Goal: Transaction & Acquisition: Download file/media

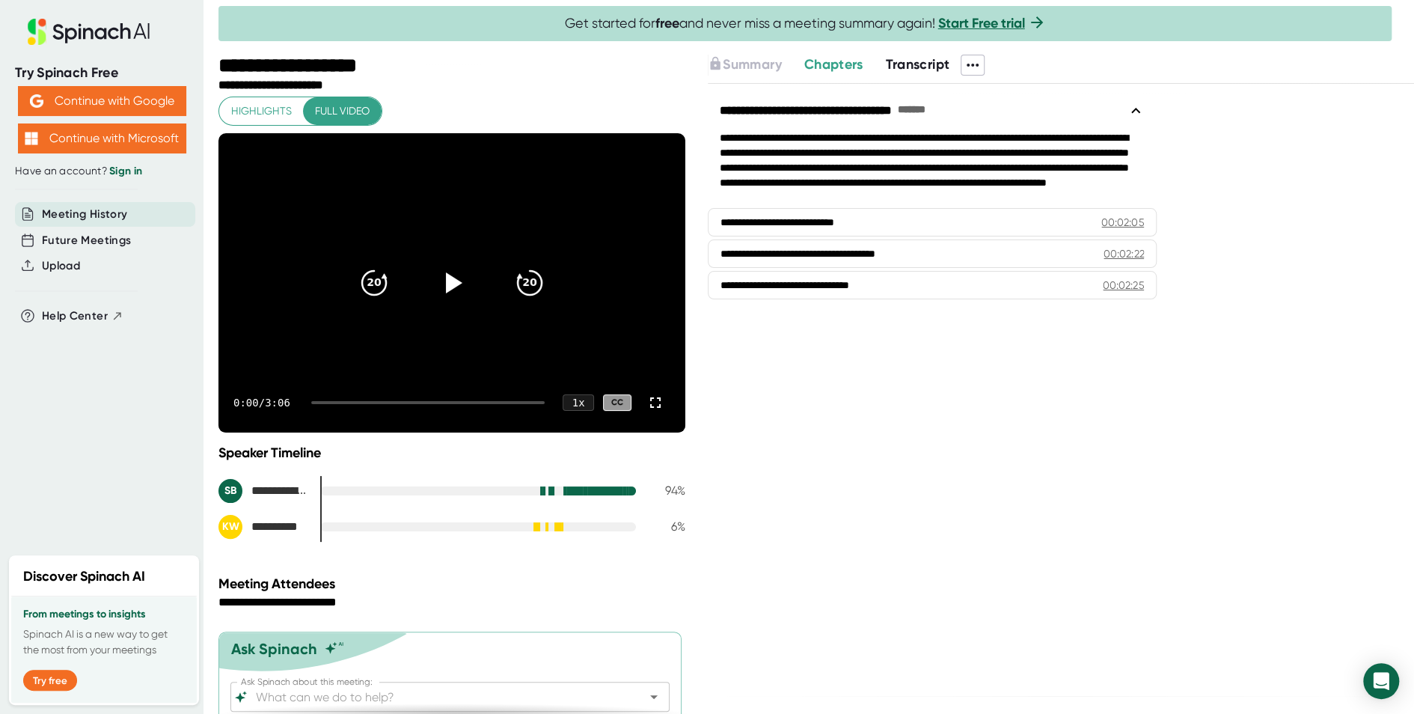
click at [438, 58] on icon at bounding box center [972, 65] width 18 height 18
click at [438, 145] on div "Download Transcript" at bounding box center [1035, 143] width 118 height 15
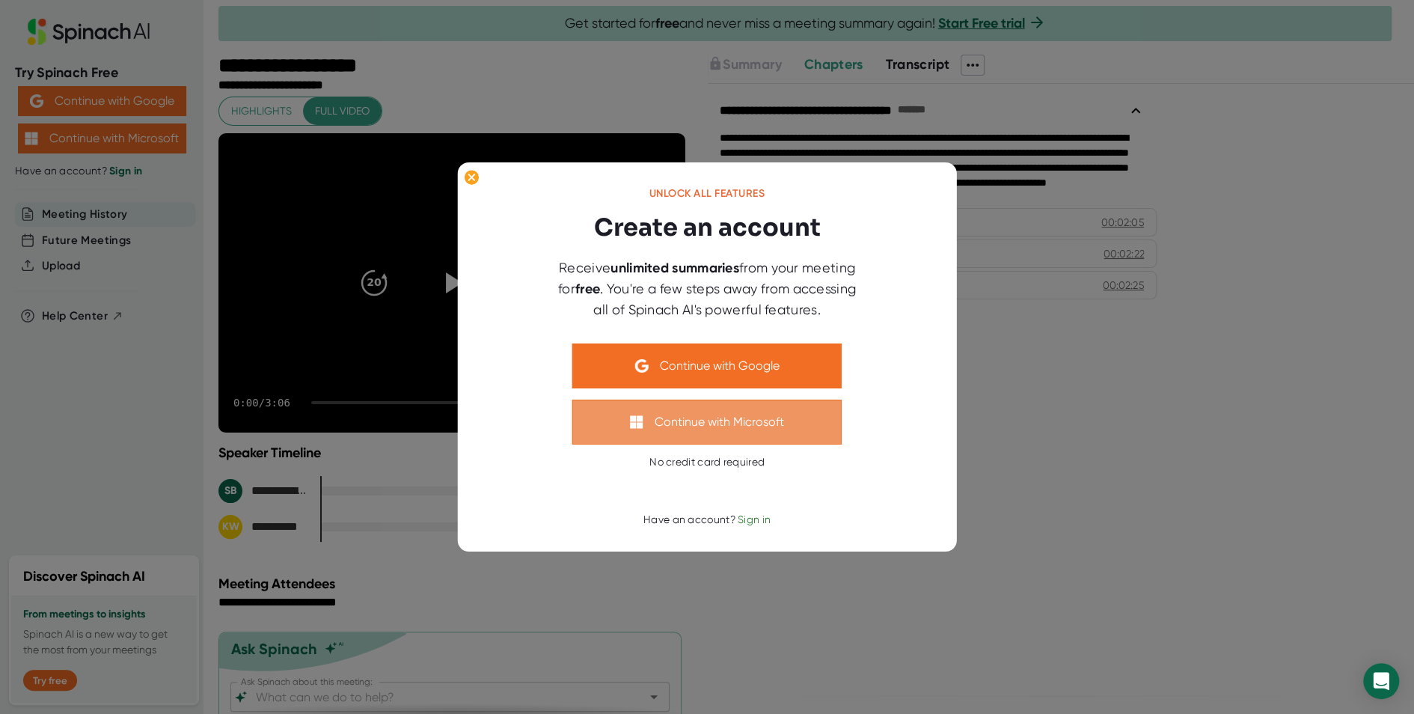
click at [438, 352] on button "Continue with Microsoft" at bounding box center [706, 421] width 269 height 45
